Goal: Task Accomplishment & Management: Manage account settings

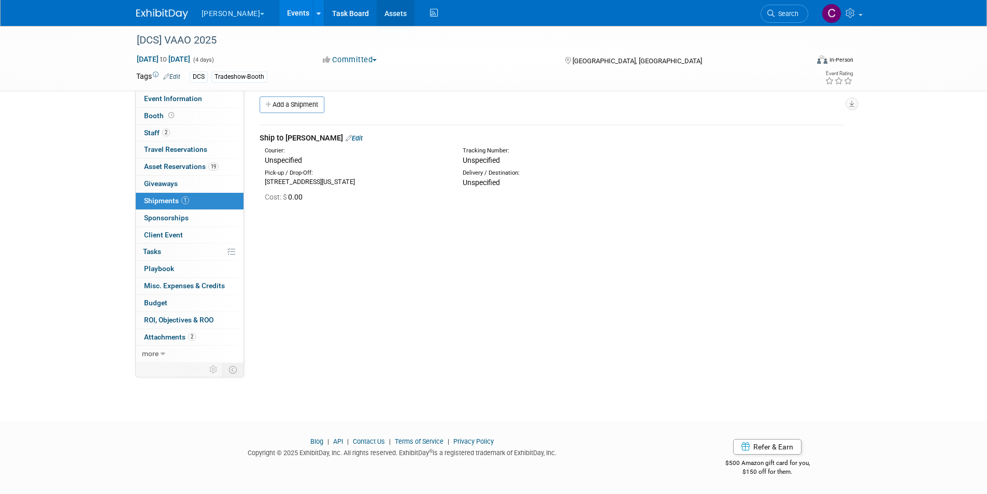
click at [377, 16] on link "Assets" at bounding box center [396, 13] width 38 height 26
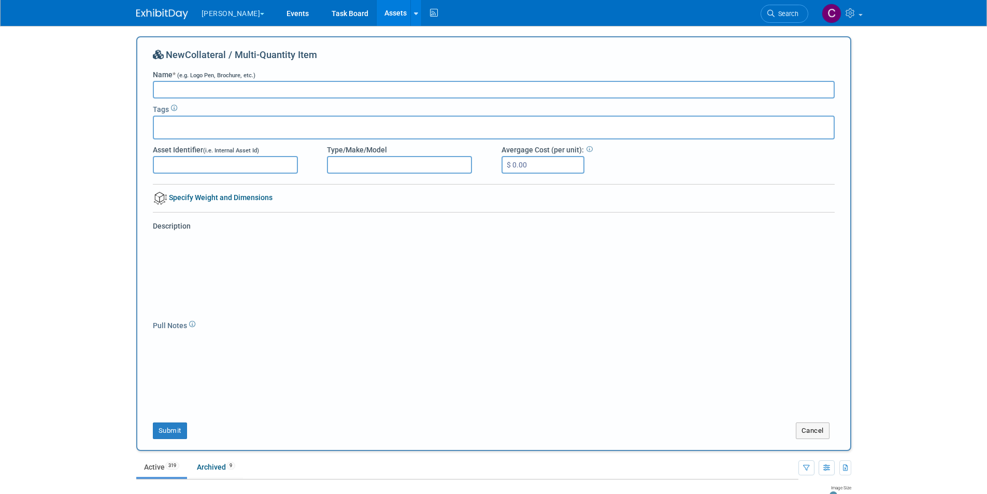
type input "]"
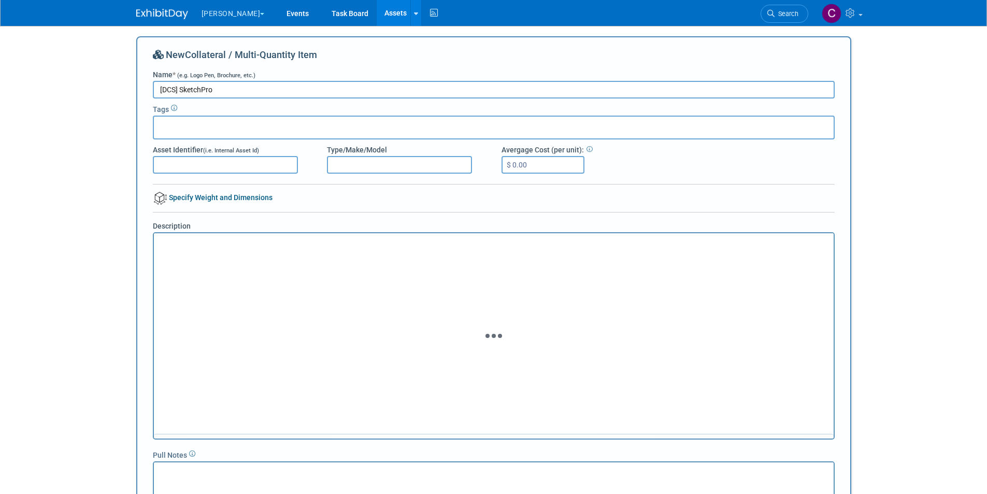
type input "[DCS] SketchPro"
click at [215, 124] on input "text" at bounding box center [199, 126] width 83 height 10
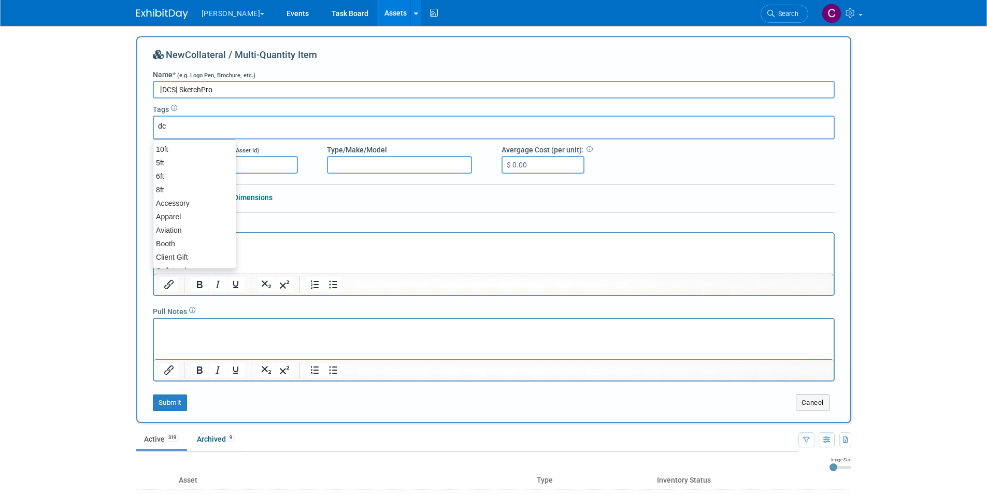
type input "dcs"
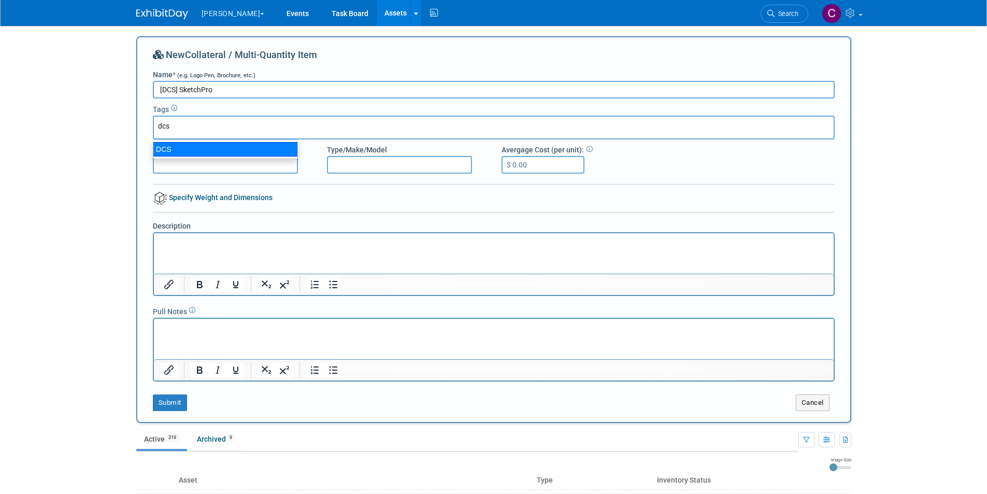
click at [190, 149] on div "DCS" at bounding box center [225, 149] width 145 height 15
type input "DCS"
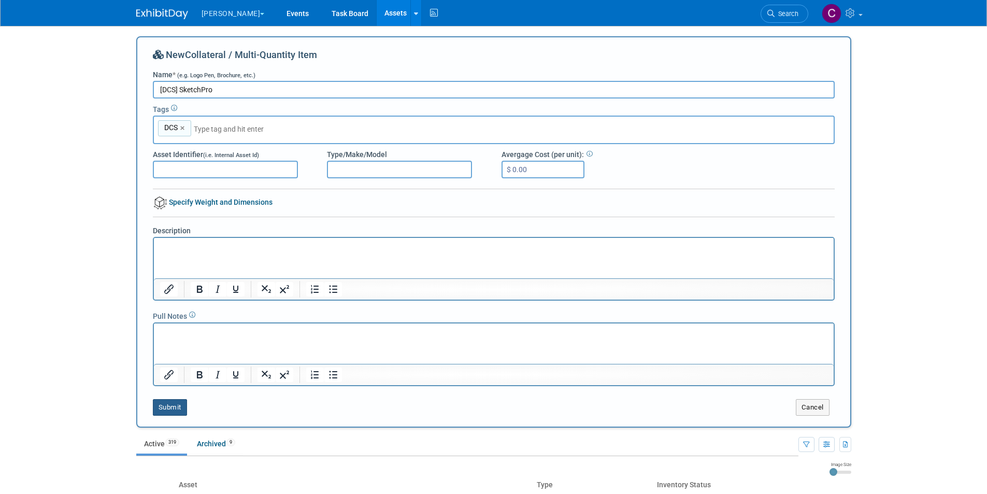
click at [166, 403] on button "Submit" at bounding box center [170, 407] width 34 height 17
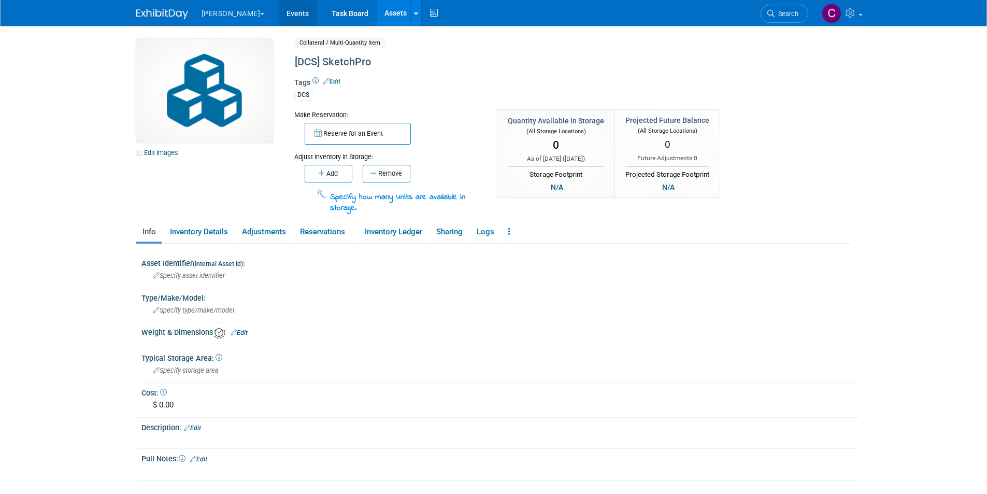
click at [279, 7] on link "Events" at bounding box center [298, 13] width 38 height 26
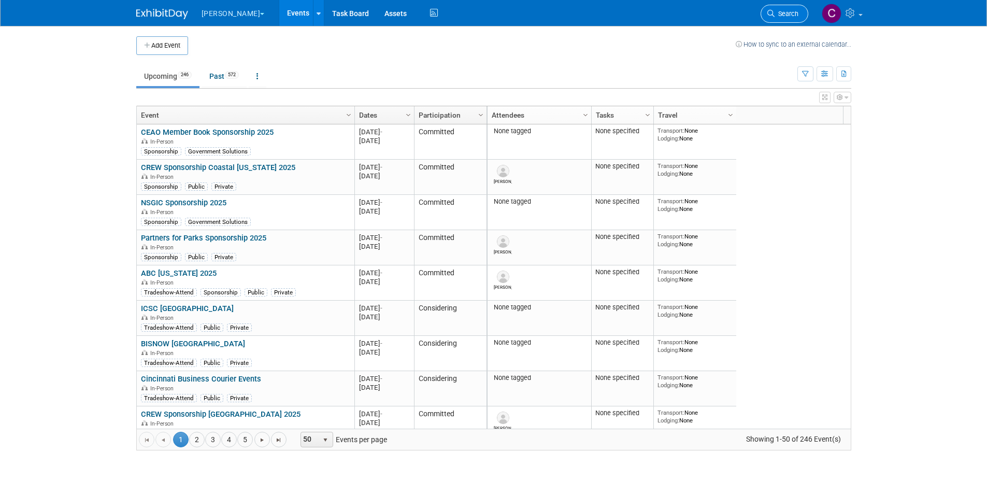
click at [780, 13] on span "Search" at bounding box center [786, 14] width 24 height 8
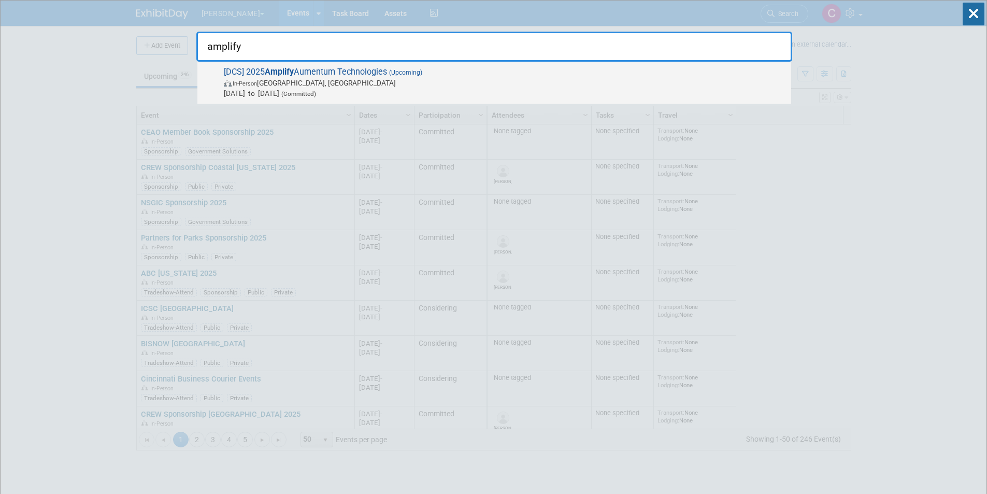
type input "amplify"
click at [354, 69] on span "[DCS] 2025 Amplify Aumentum Technologies (Upcoming) In-Person San Antonio, TX O…" at bounding box center [503, 83] width 565 height 32
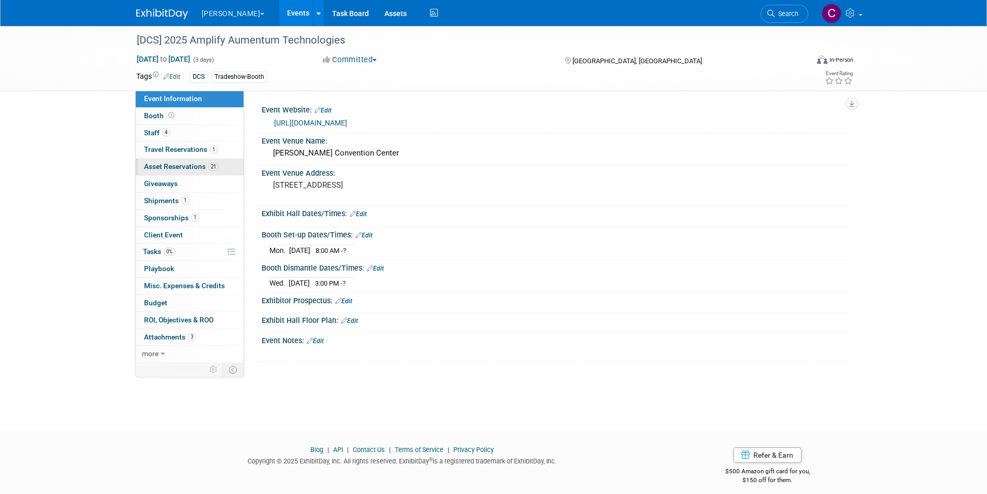
click at [180, 169] on span "Asset Reservations 21" at bounding box center [181, 166] width 75 height 8
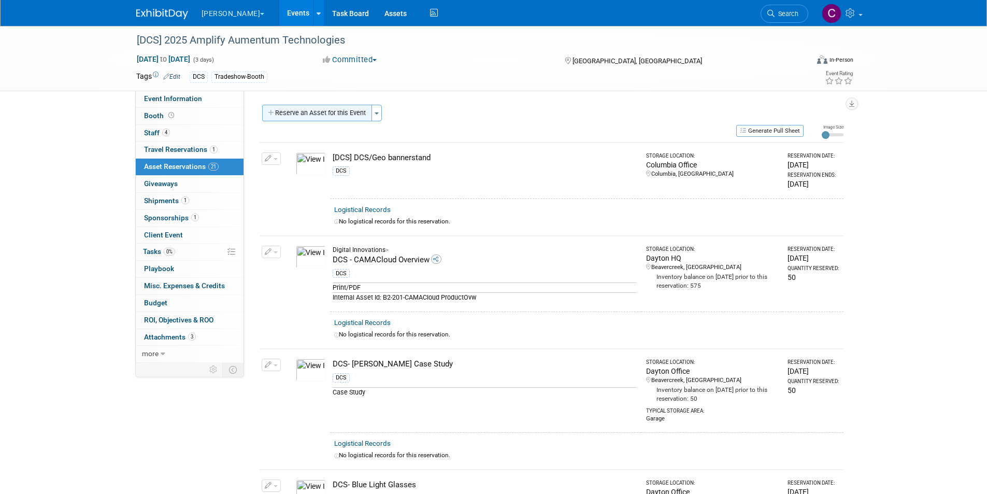
click at [303, 112] on button "Reserve an Asset for this Event" at bounding box center [317, 113] width 110 height 17
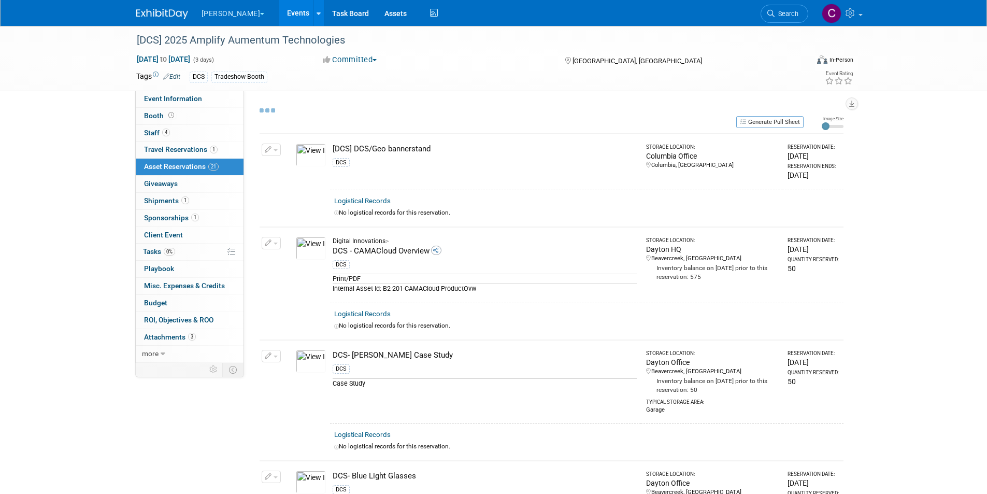
select select "9"
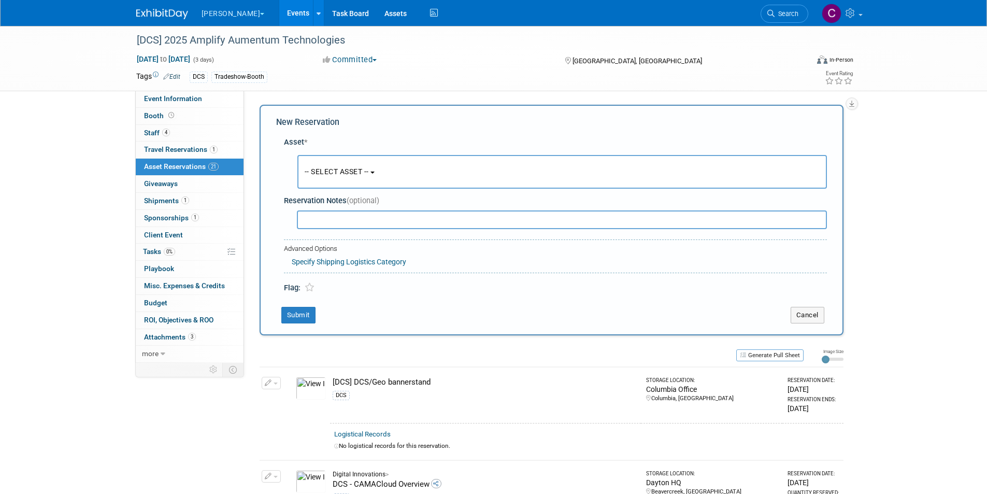
scroll to position [10, 0]
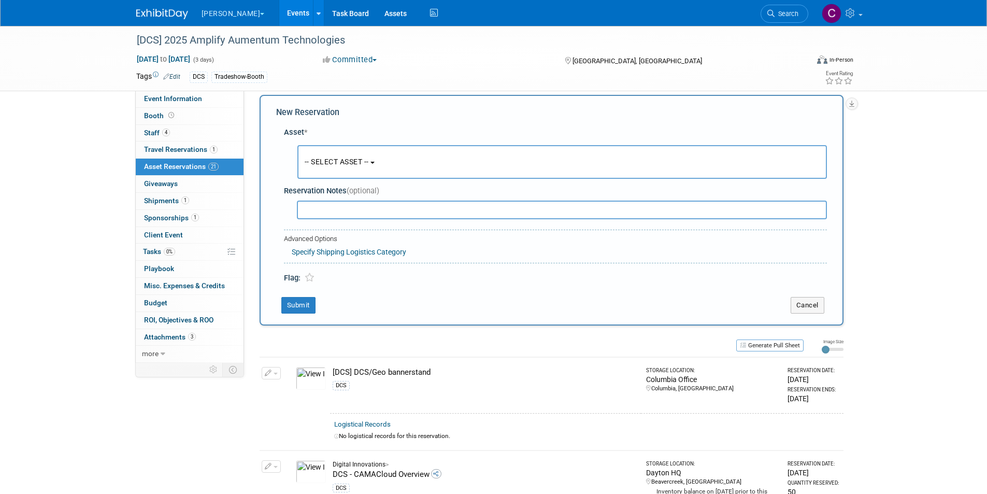
click at [327, 159] on span "-- SELECT ASSET --" at bounding box center [337, 161] width 64 height 8
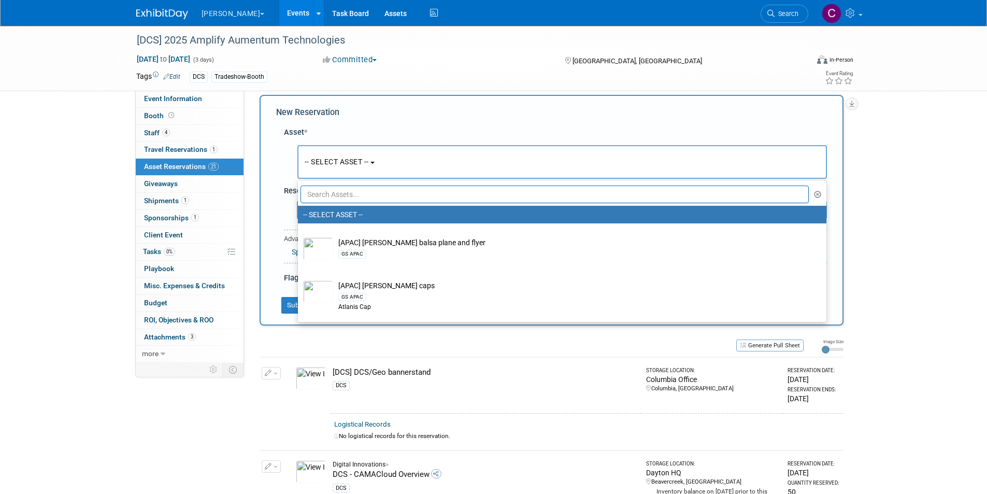
click at [324, 189] on input "text" at bounding box center [554, 194] width 509 height 18
type input "sketchpro"
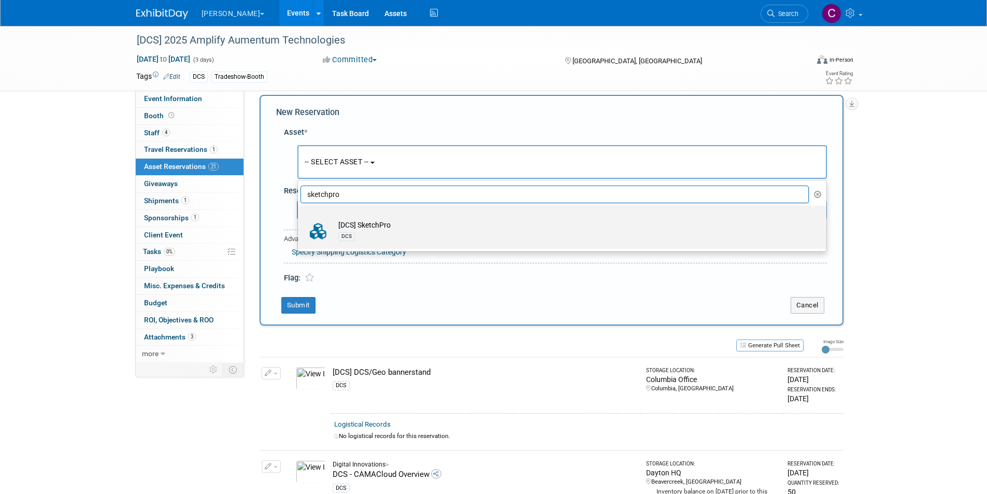
click at [363, 223] on td "[DCS] SketchPro DCS" at bounding box center [569, 231] width 472 height 23
click at [299, 218] on input "[DCS] SketchPro DCS" at bounding box center [296, 214] width 7 height 7
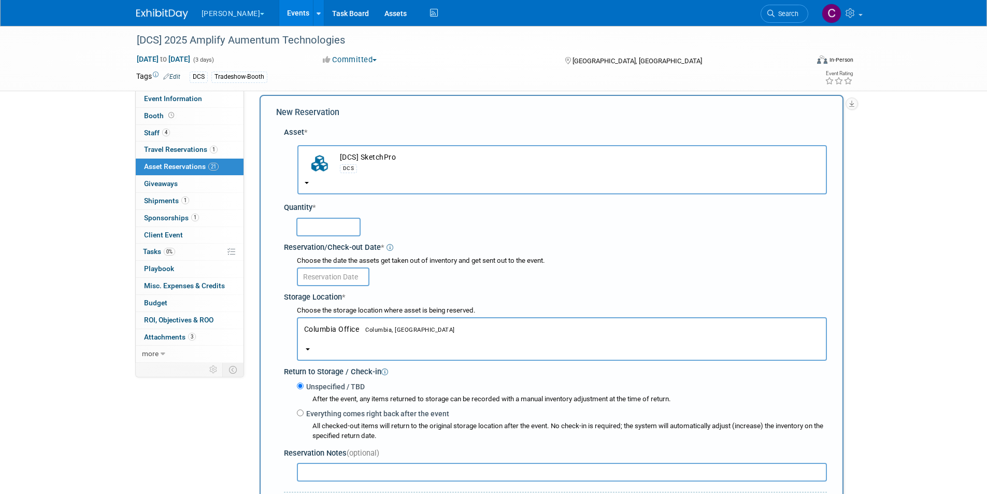
select select "10729860"
click at [332, 234] on input "text" at bounding box center [328, 227] width 64 height 19
type input "50"
click at [343, 279] on input "text" at bounding box center [333, 276] width 73 height 19
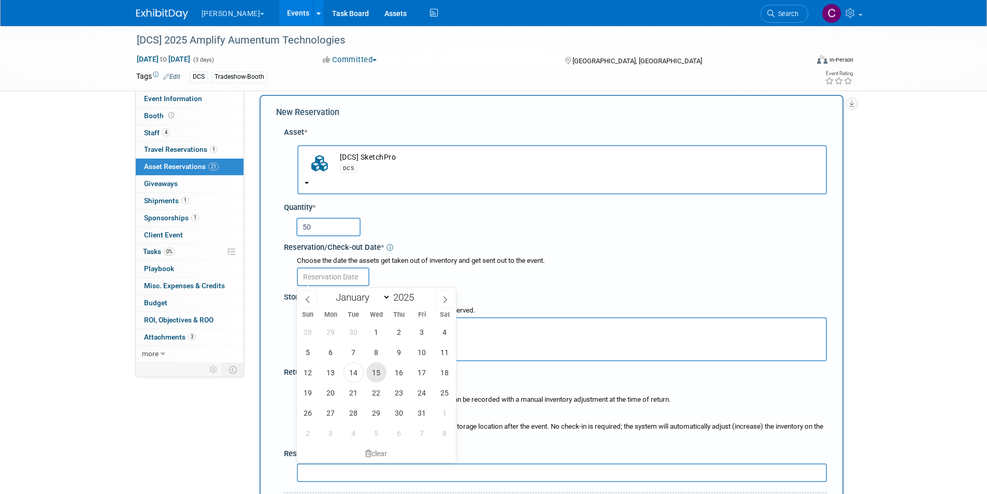
click at [376, 372] on span "15" at bounding box center [376, 372] width 20 height 20
type input "Oct 15, 2025"
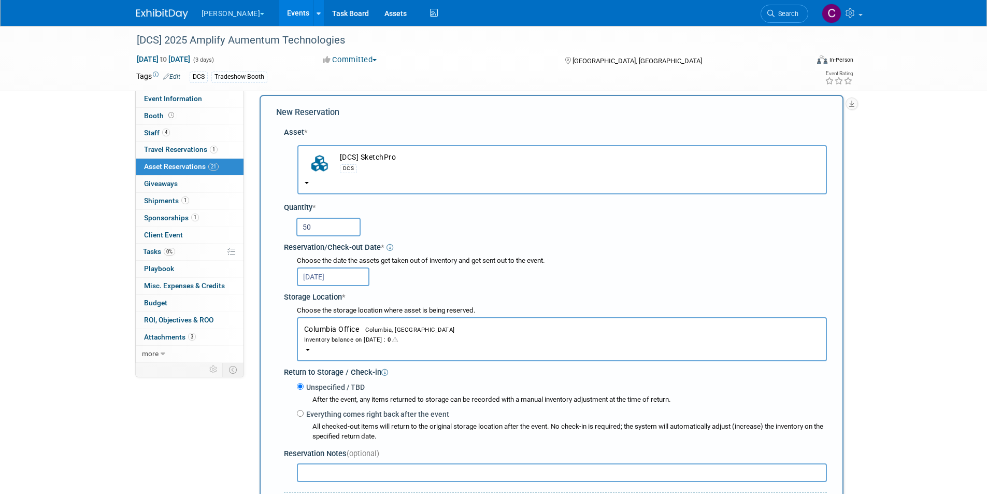
scroll to position [165, 0]
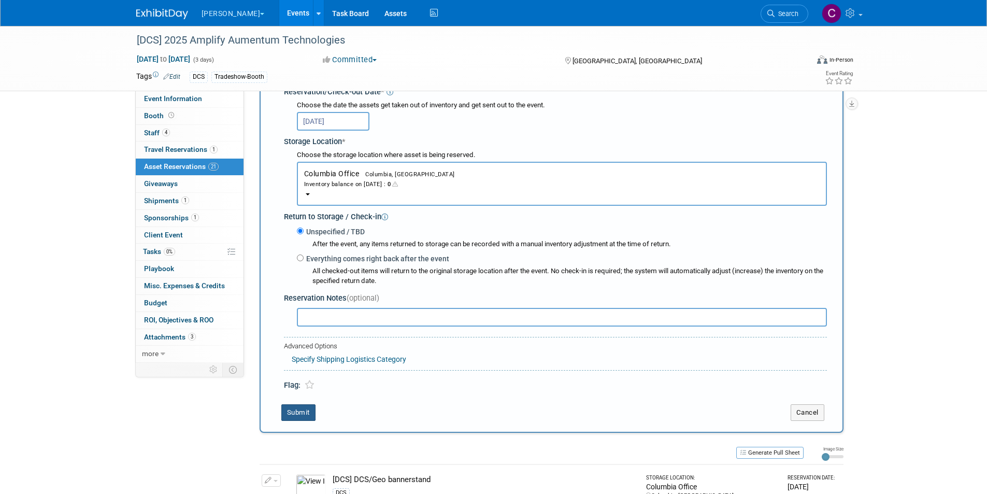
click at [298, 415] on button "Submit" at bounding box center [298, 412] width 34 height 17
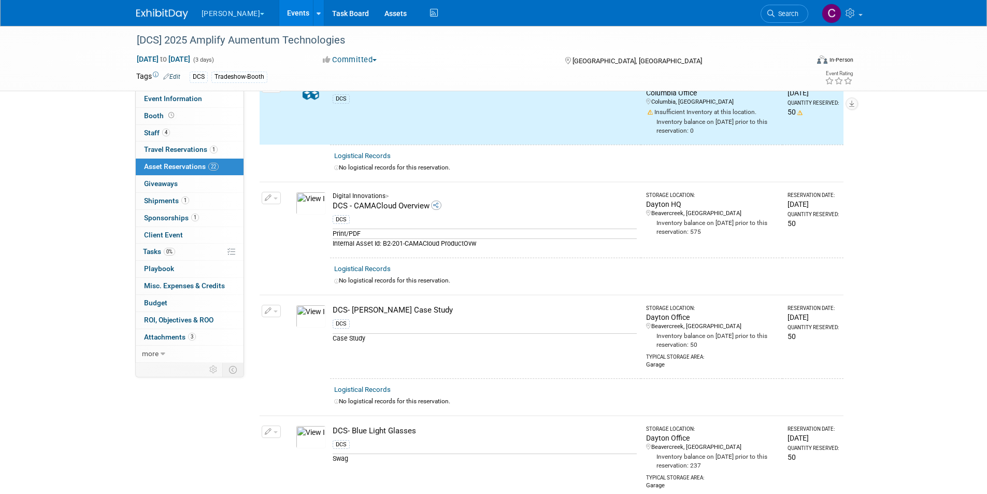
scroll to position [106, 0]
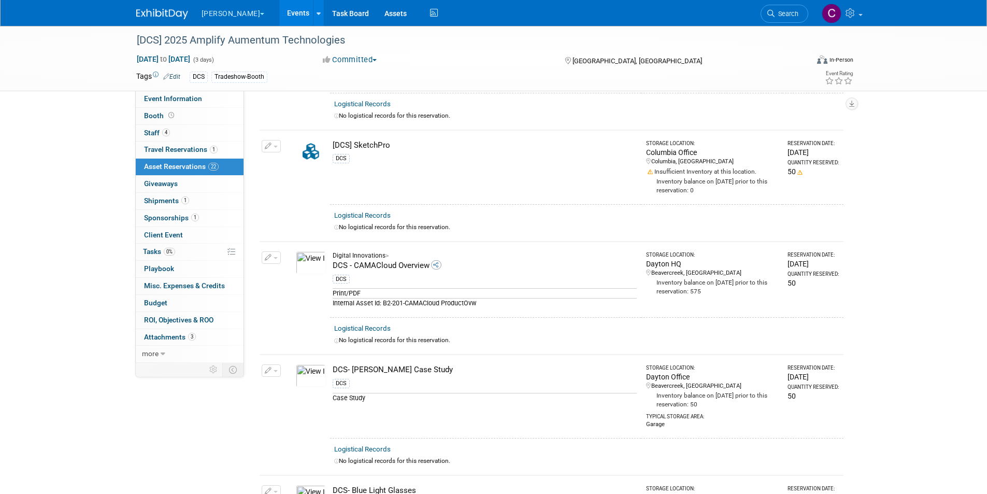
click at [309, 151] on img at bounding box center [311, 151] width 30 height 23
click at [276, 146] on span "button" at bounding box center [275, 147] width 4 height 2
click at [540, 171] on td "[DCS] SketchPro DCS" at bounding box center [485, 167] width 311 height 74
click at [377, 7] on link "Assets" at bounding box center [396, 13] width 38 height 26
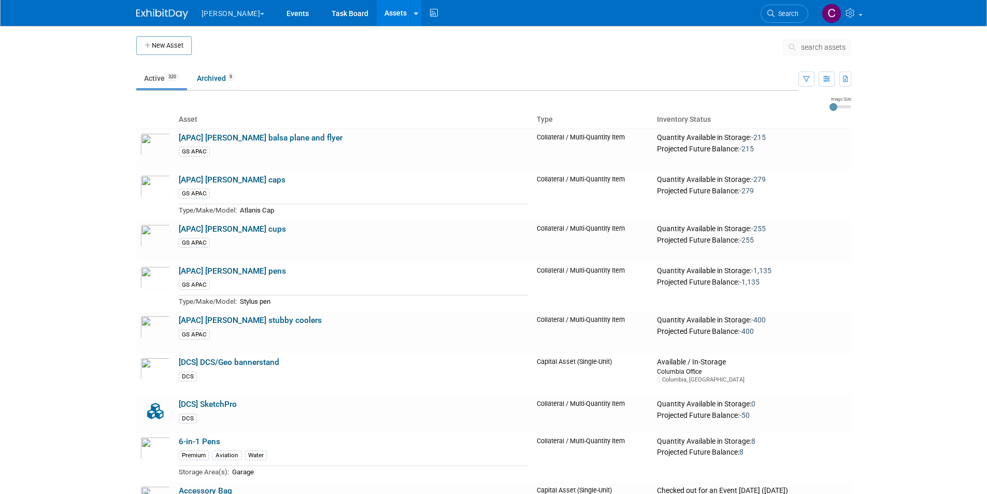
click at [820, 45] on span "search assets" at bounding box center [823, 47] width 45 height 8
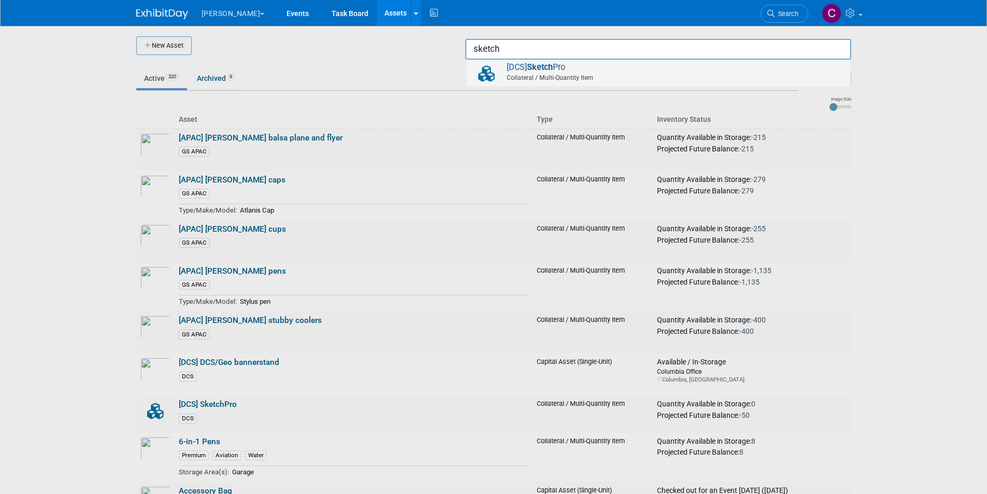
click at [585, 68] on span "[DCS] Sketch Pro Collateral / Multi-Quantity Item" at bounding box center [657, 72] width 373 height 21
type input "[DCS] SketchPro"
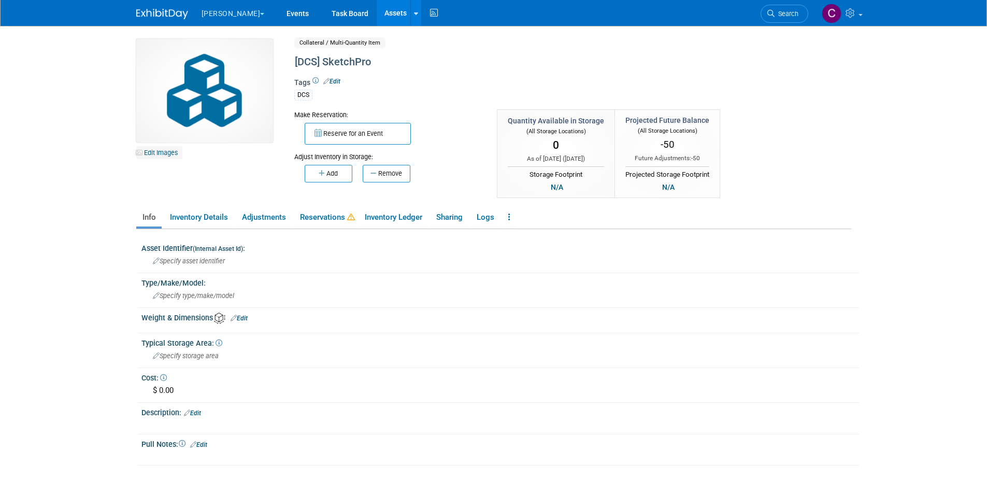
click at [160, 148] on link "Edit Images" at bounding box center [159, 152] width 46 height 13
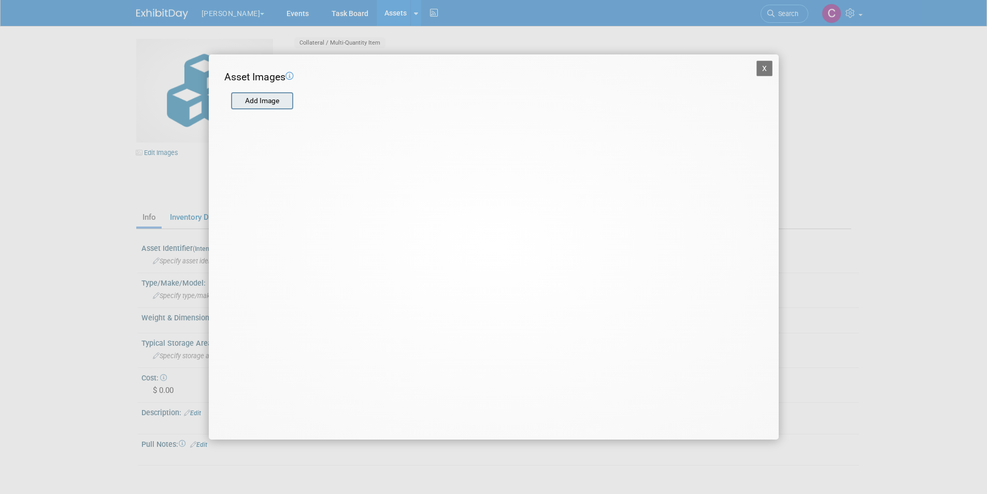
click at [274, 93] on input "file" at bounding box center [230, 101] width 123 height 16
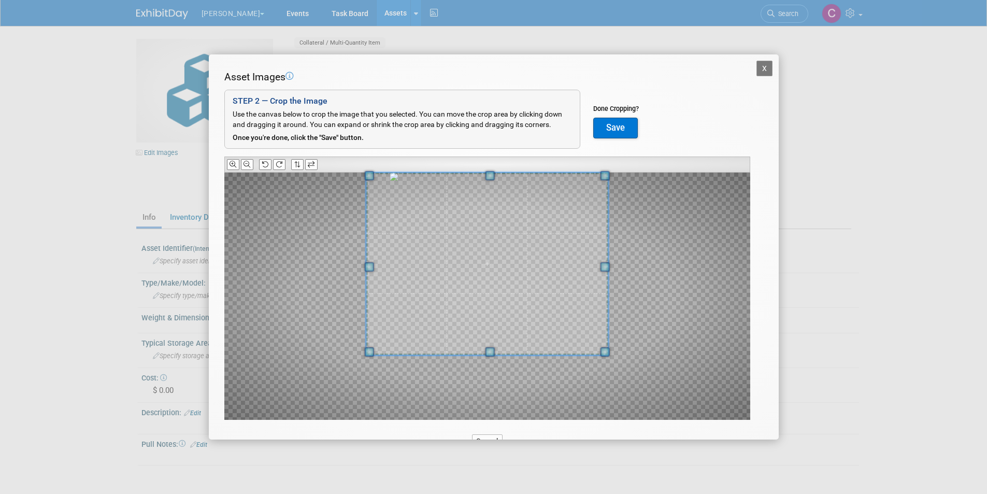
click at [488, 167] on div "Asset Images Add Image STEP 2 — Crop the Image Use the canvas below to crop the…" at bounding box center [493, 261] width 539 height 382
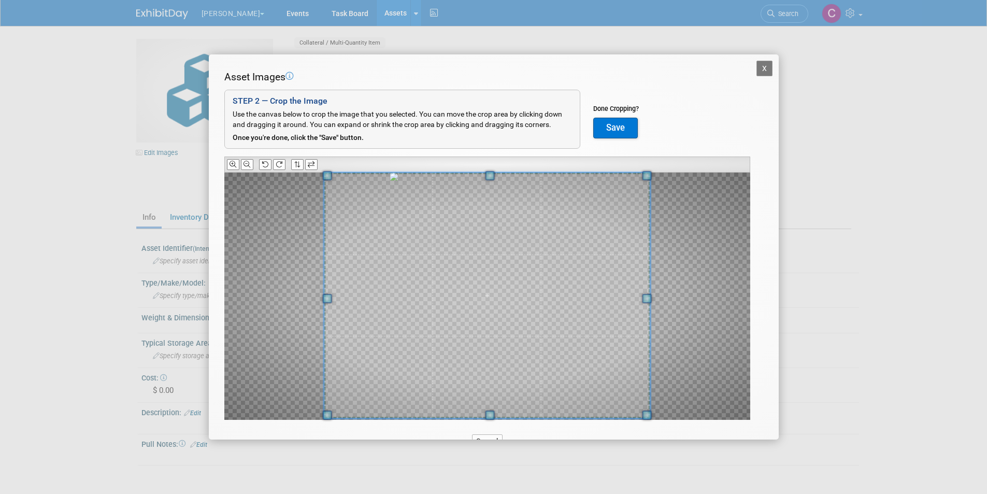
click at [489, 417] on span at bounding box center [489, 414] width 9 height 9
click at [316, 344] on div at bounding box center [487, 295] width 526 height 247
click at [621, 134] on button "Save" at bounding box center [615, 128] width 45 height 21
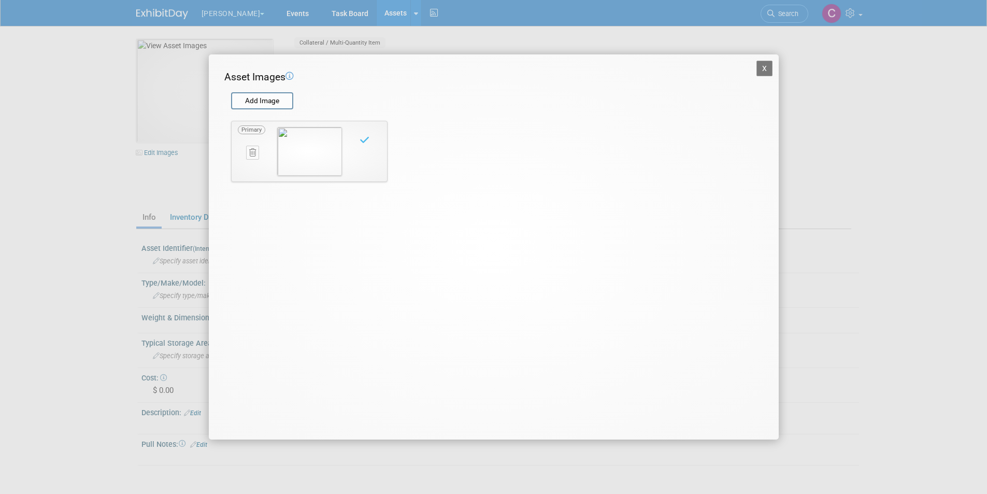
click at [95, 142] on div "X Asset Images Add Image STEP 2 — Crop the Image Use the canvas below to crop t…" at bounding box center [493, 247] width 987 height 494
click at [766, 64] on button "X" at bounding box center [764, 69] width 17 height 16
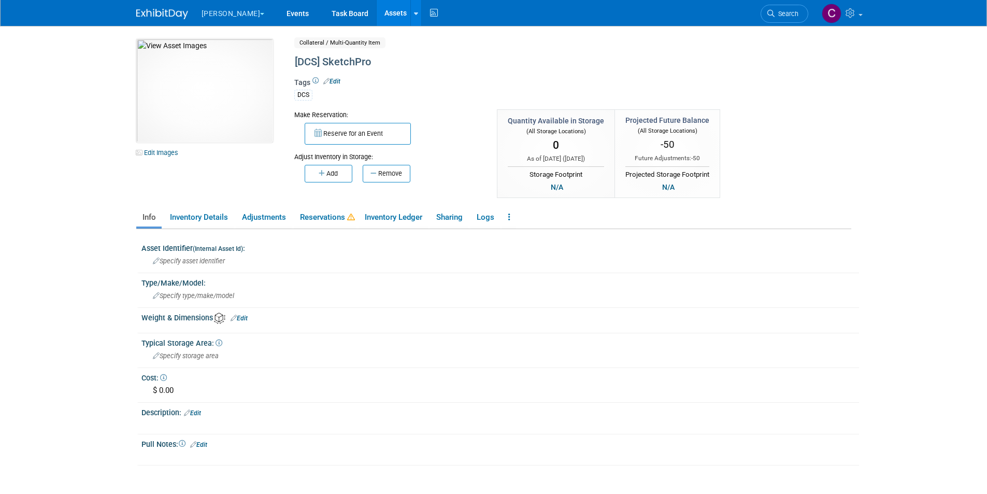
click at [221, 9] on button "[PERSON_NAME]" at bounding box center [238, 11] width 77 height 23
